Goal: Navigation & Orientation: Understand site structure

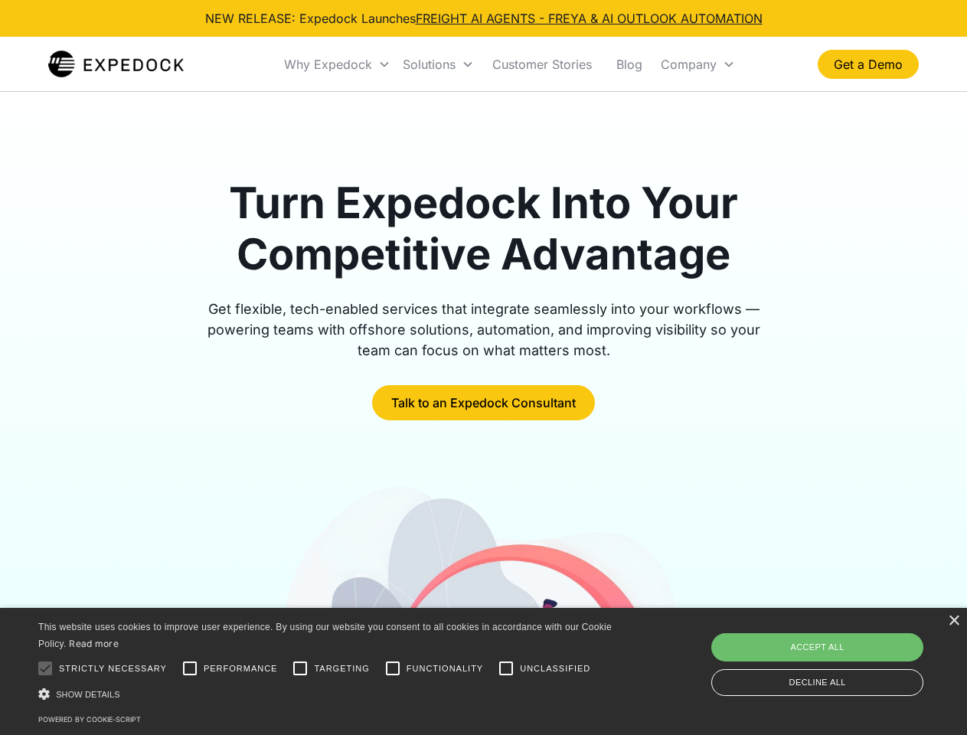
click at [337, 64] on div "Why Expedock" at bounding box center [328, 64] width 88 height 15
click at [438, 64] on div "Solutions" at bounding box center [429, 64] width 53 height 15
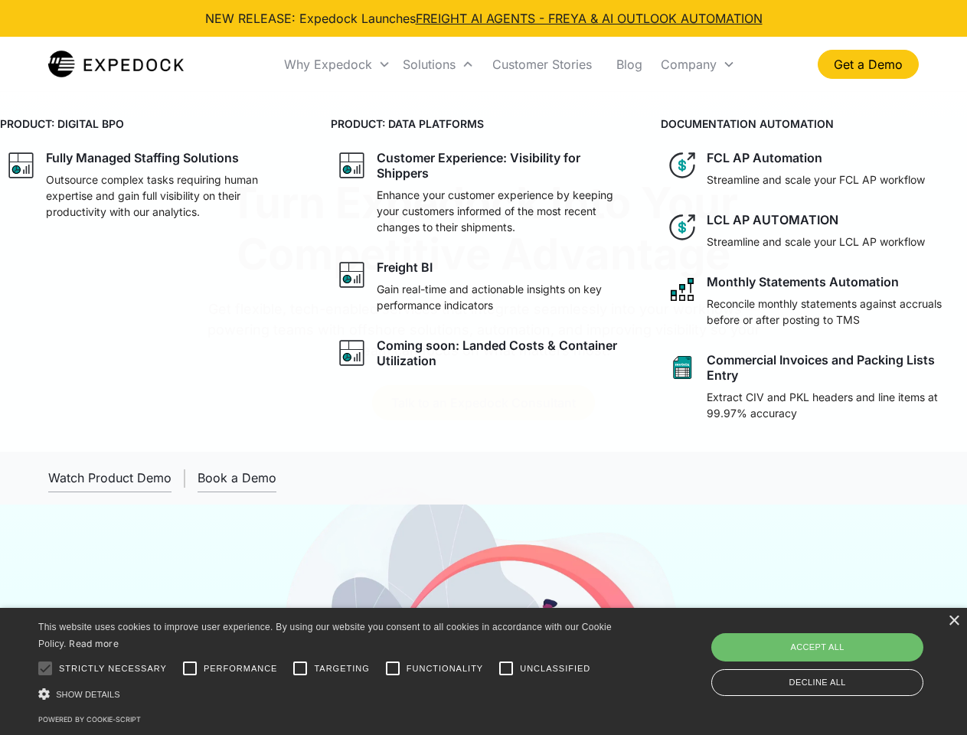
click at [697, 64] on div "Company" at bounding box center [688, 64] width 56 height 15
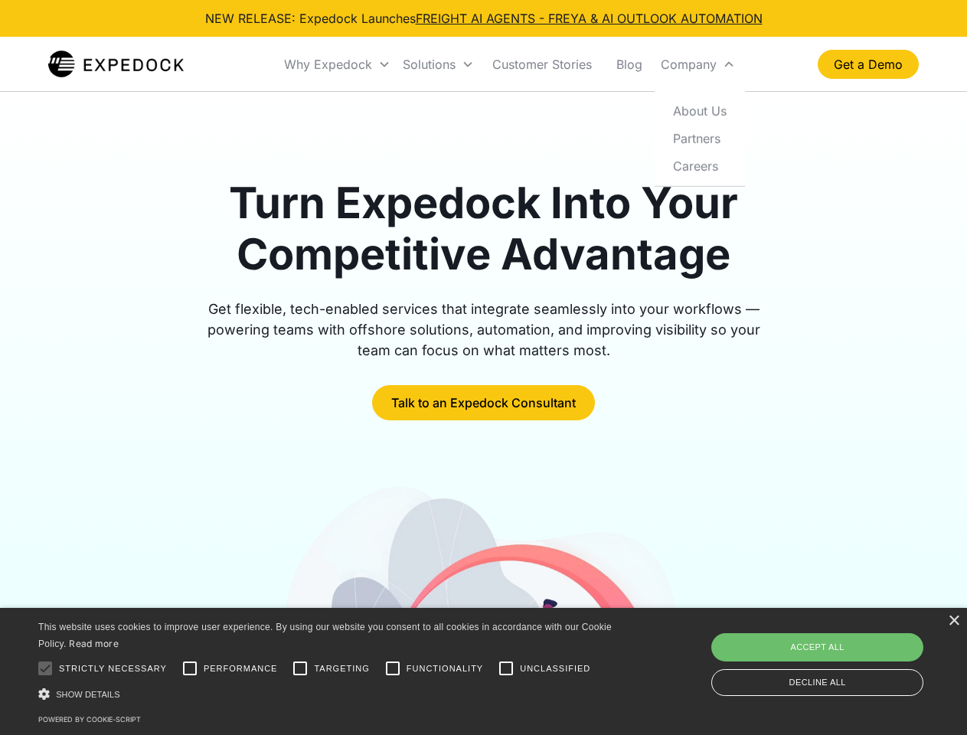
click at [45, 668] on div at bounding box center [45, 668] width 31 height 31
click at [190, 668] on input "Performance" at bounding box center [189, 668] width 31 height 31
checkbox input "true"
click at [300, 668] on input "Targeting" at bounding box center [300, 668] width 31 height 31
checkbox input "true"
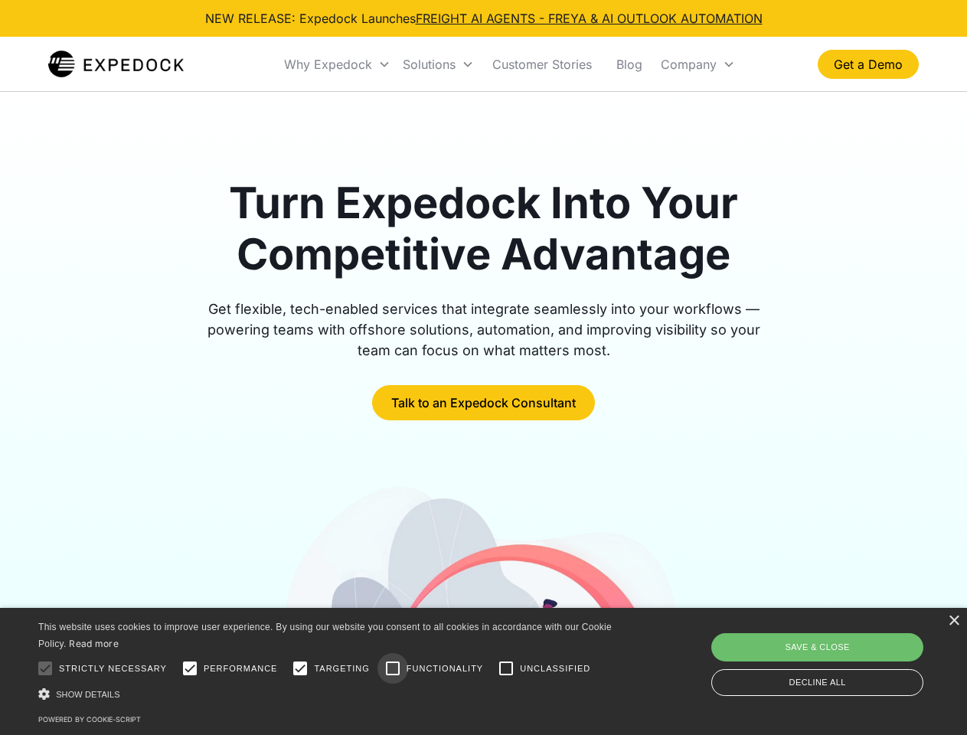
click at [393, 668] on input "Functionality" at bounding box center [392, 668] width 31 height 31
checkbox input "true"
click at [506, 668] on input "Unclassified" at bounding box center [506, 668] width 31 height 31
checkbox input "true"
click at [328, 693] on div "Show details Hide details" at bounding box center [327, 694] width 579 height 16
